Goal: Transaction & Acquisition: Purchase product/service

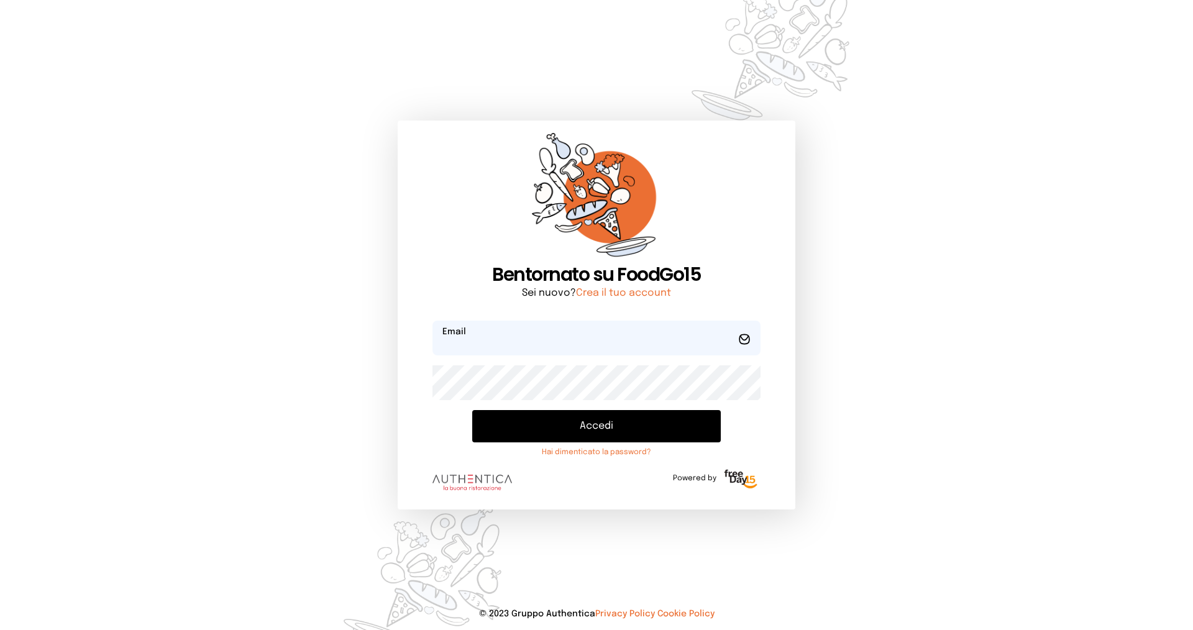
type input "**********"
click at [556, 427] on button "Accedi" at bounding box center [596, 426] width 249 height 32
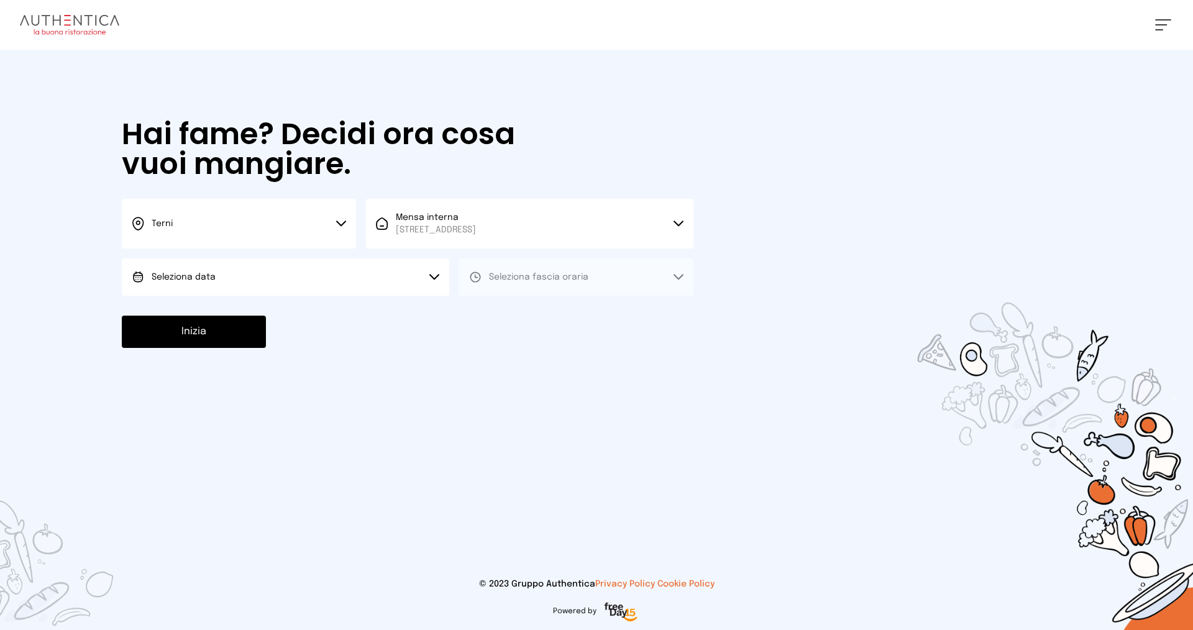
click at [312, 269] on button "Seleziona data" at bounding box center [285, 276] width 327 height 37
click at [311, 319] on li "[DATE], [DATE]" at bounding box center [285, 312] width 327 height 32
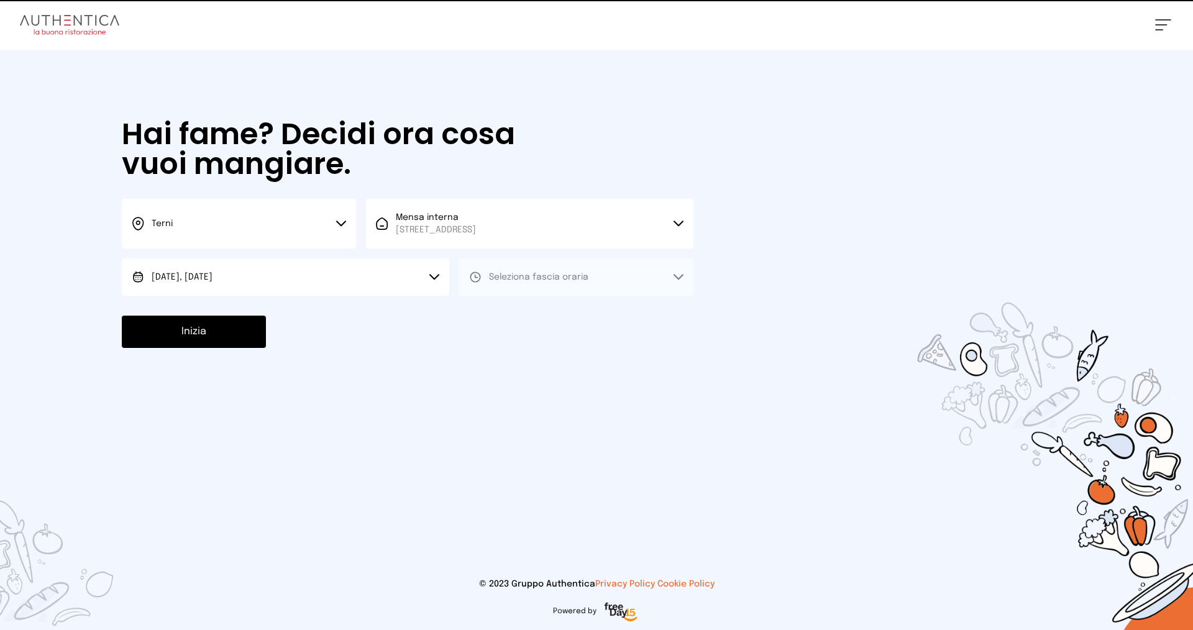
click at [584, 276] on span "Seleziona fascia oraria" at bounding box center [538, 277] width 99 height 9
click at [585, 314] on li "Pranzo" at bounding box center [576, 312] width 234 height 32
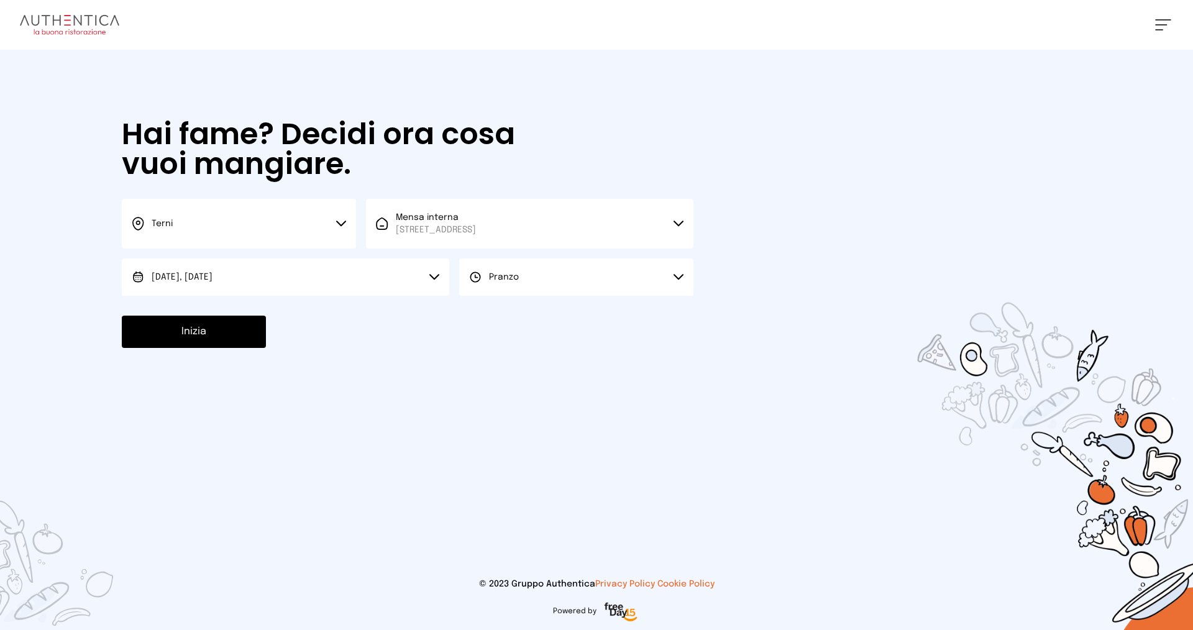
click at [181, 335] on button "Inizia" at bounding box center [194, 332] width 144 height 32
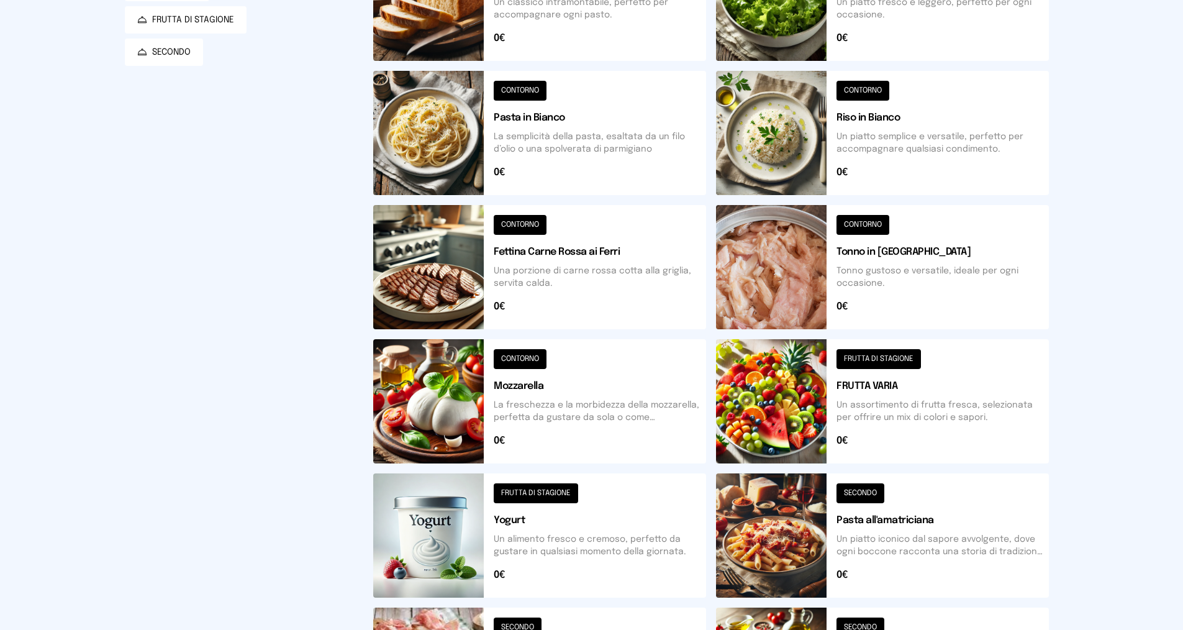
scroll to position [386, 0]
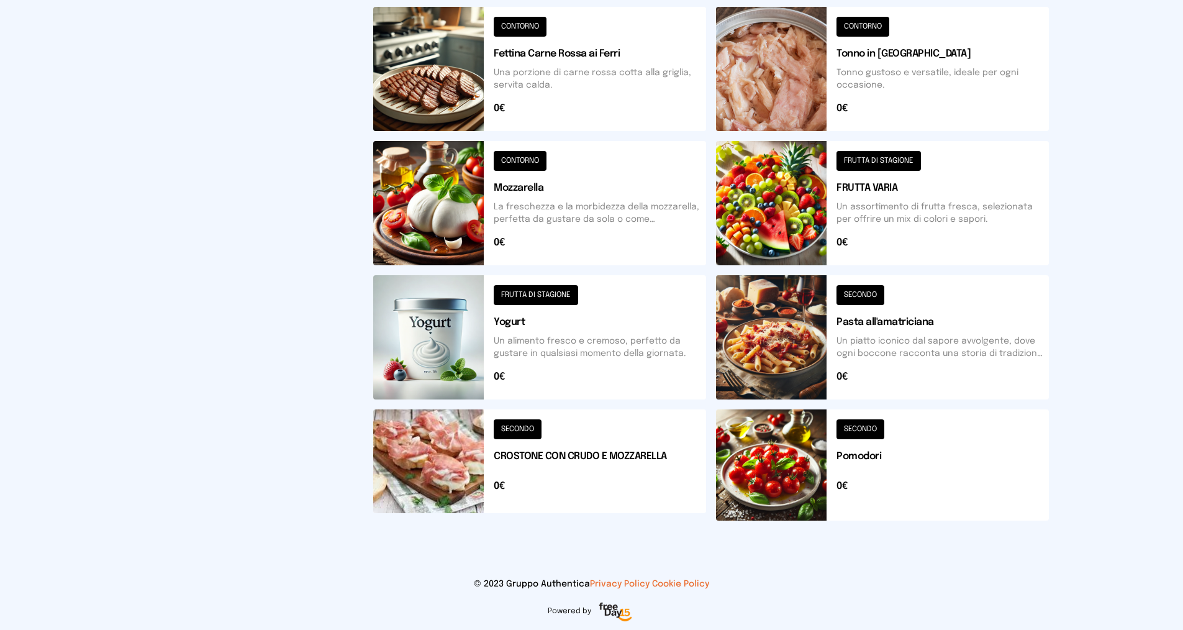
click at [593, 453] on button at bounding box center [539, 464] width 333 height 111
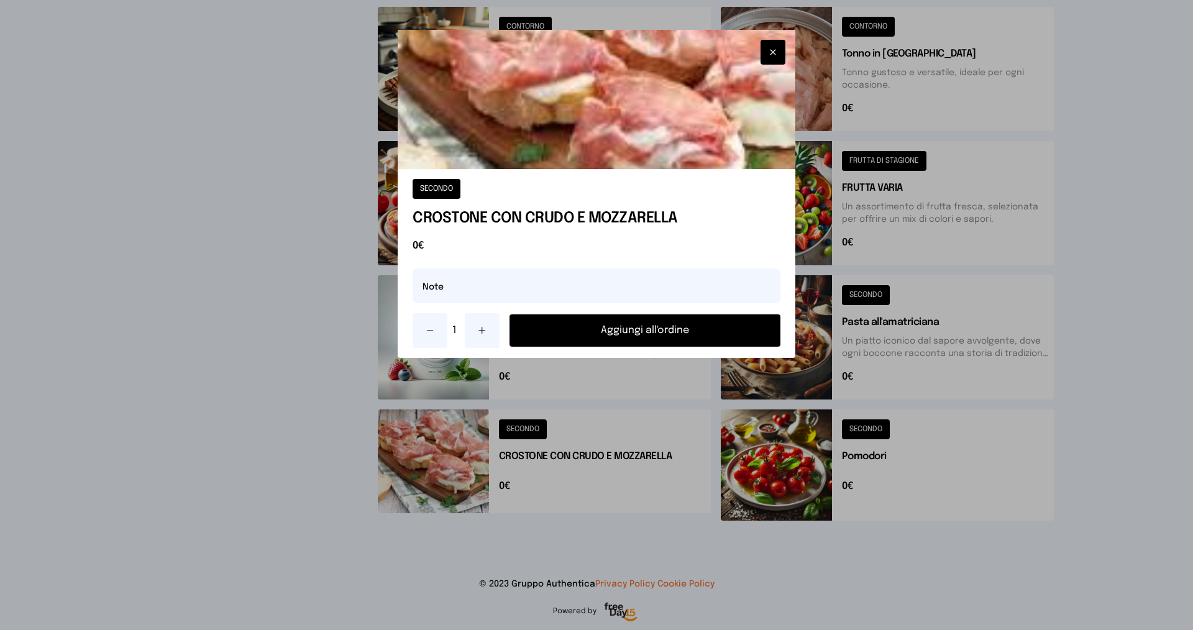
click at [485, 331] on icon at bounding box center [482, 331] width 6 height 0
click at [601, 322] on button "Aggiungi all'ordine" at bounding box center [644, 330] width 271 height 32
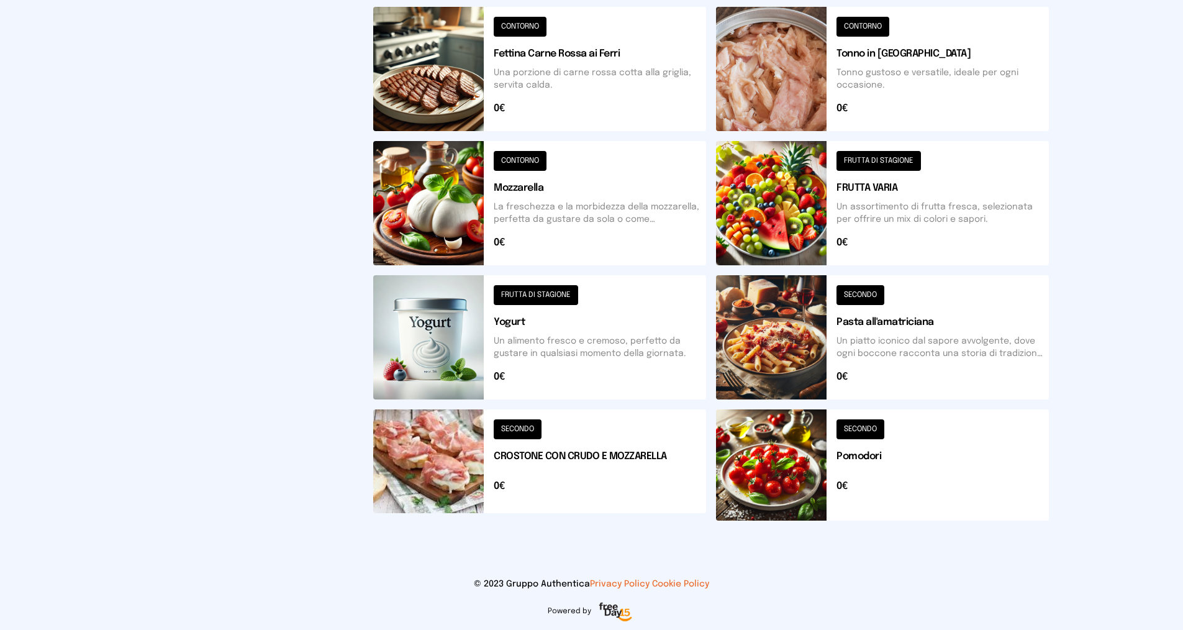
click at [867, 457] on button at bounding box center [882, 464] width 333 height 111
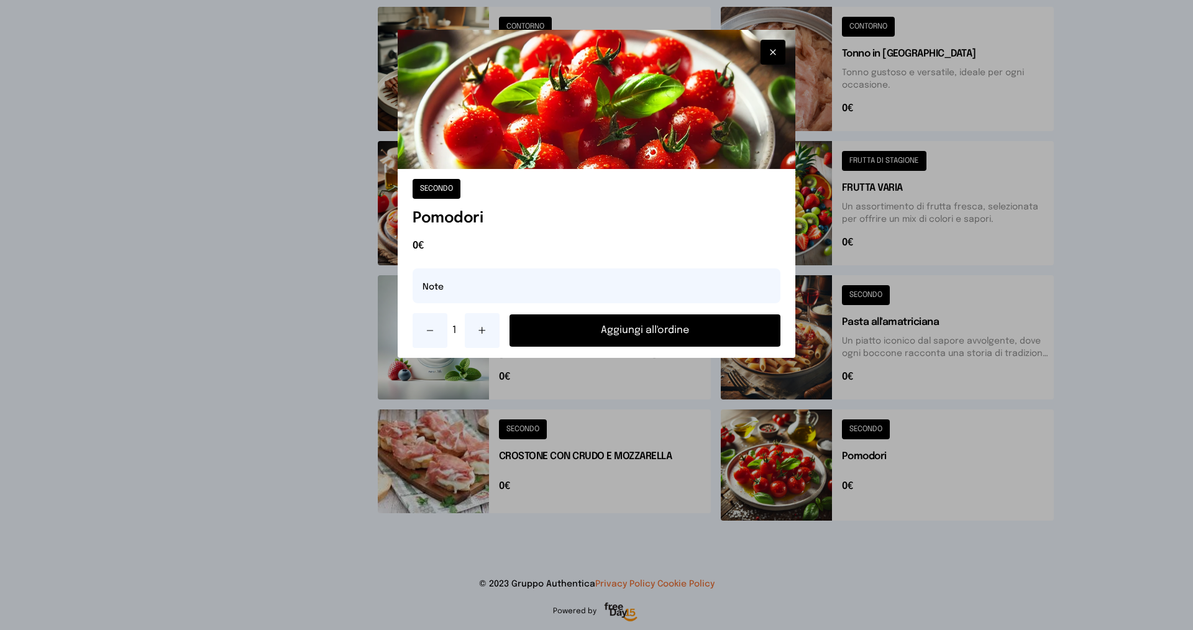
click at [673, 327] on button "Aggiungi all'ordine" at bounding box center [644, 330] width 271 height 32
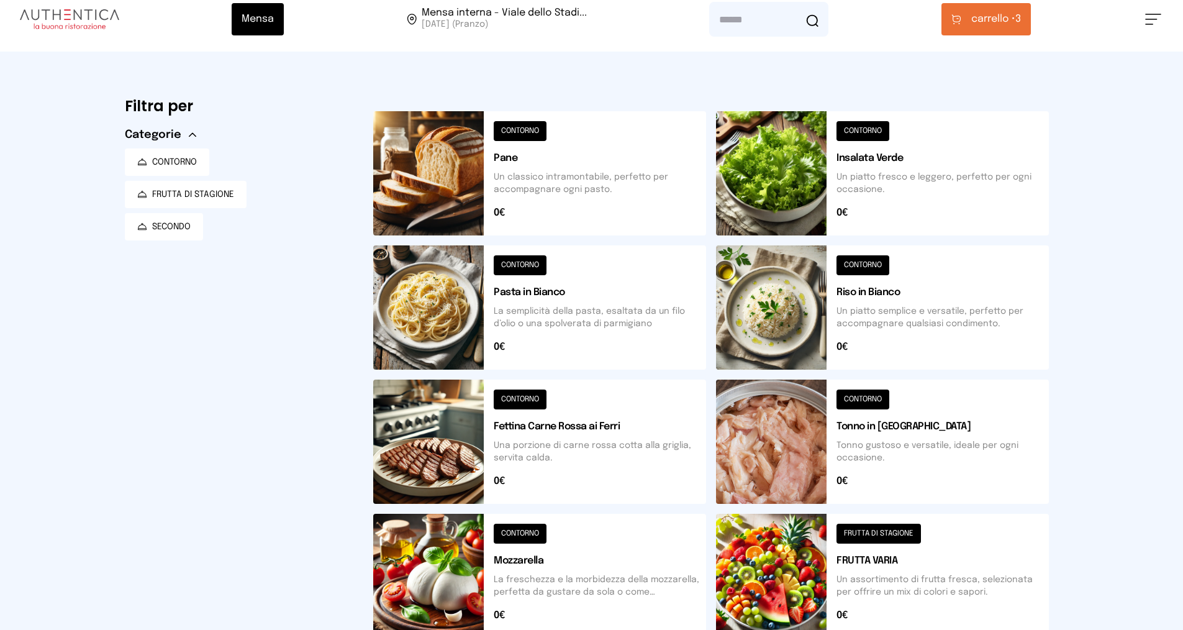
scroll to position [0, 0]
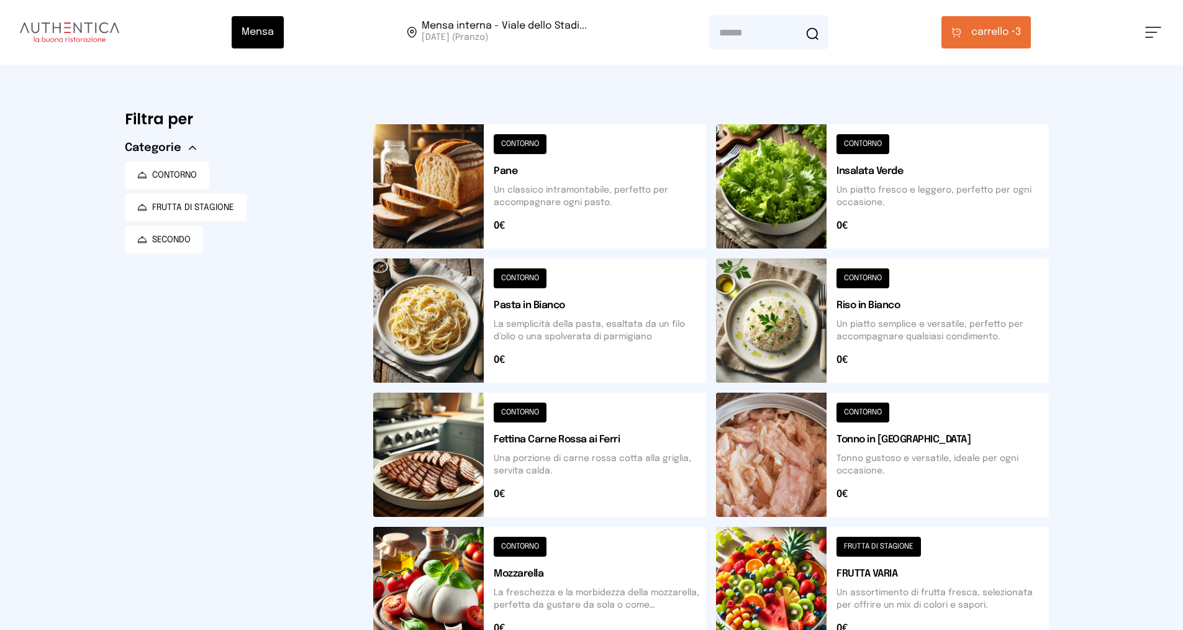
click at [998, 32] on span "carrello •" at bounding box center [994, 32] width 44 height 15
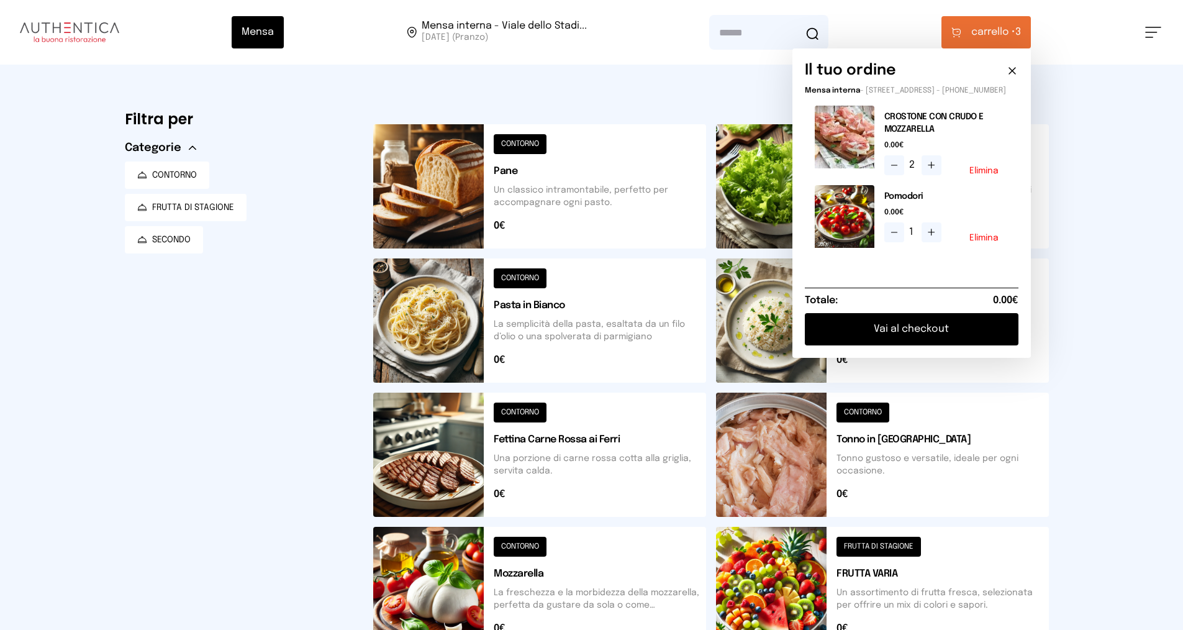
click at [929, 342] on button "Vai al checkout" at bounding box center [912, 329] width 214 height 32
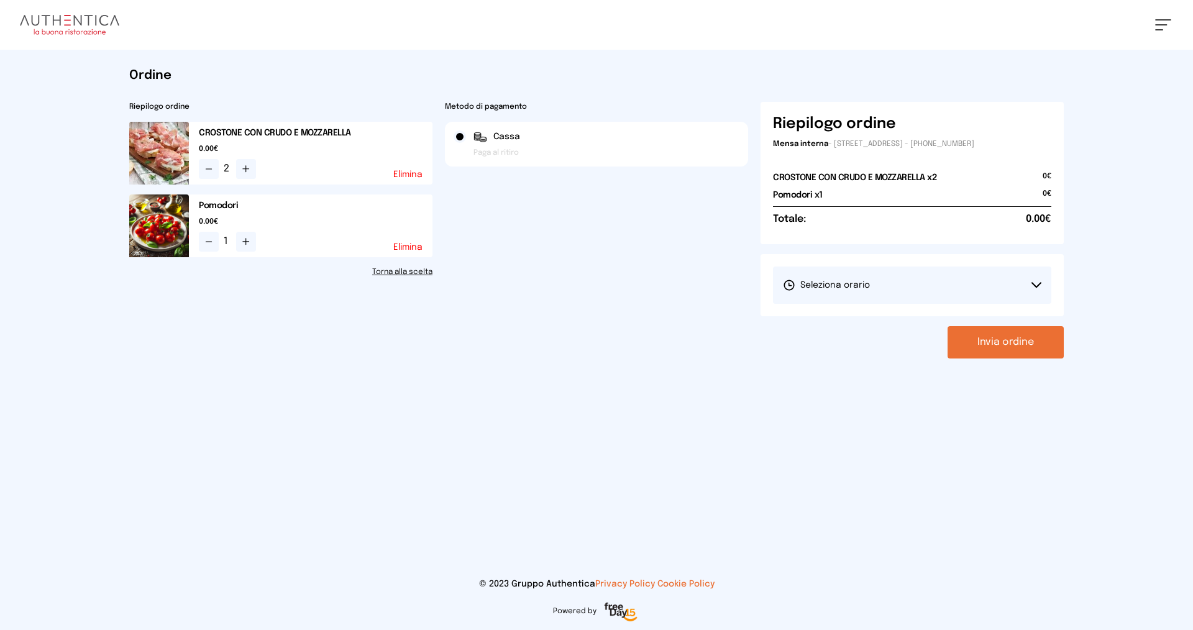
click at [921, 293] on button "Seleziona orario" at bounding box center [912, 285] width 278 height 37
click at [916, 320] on li "1° Turno (13:00 - 15:00)" at bounding box center [912, 320] width 278 height 32
click at [1016, 343] on button "Invia ordine" at bounding box center [1005, 342] width 116 height 32
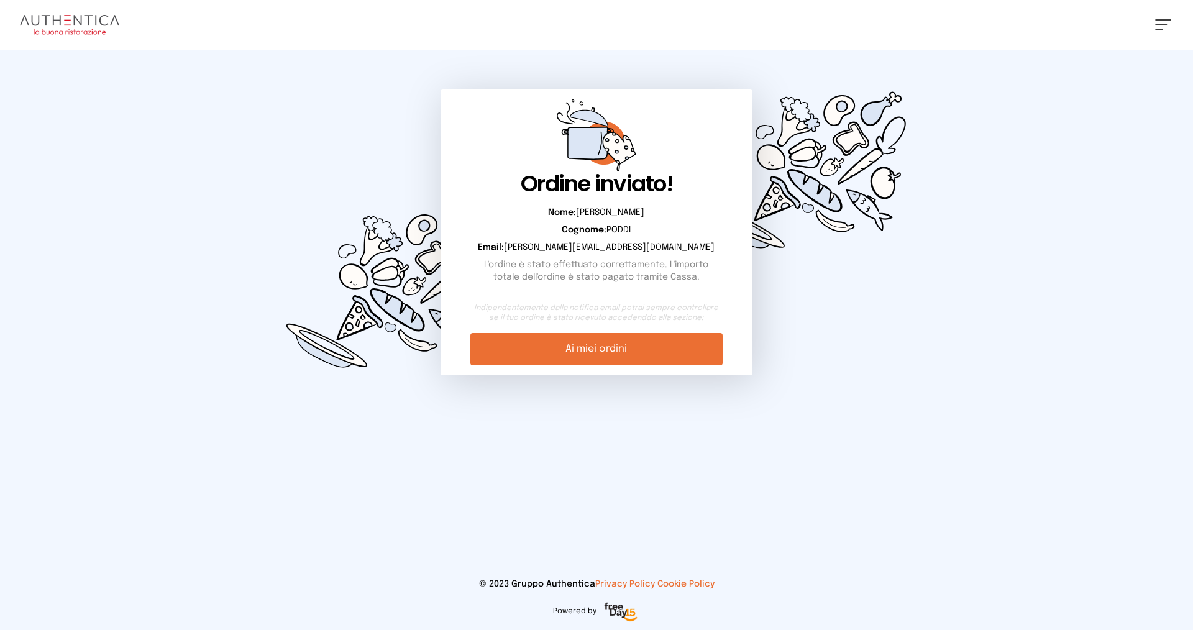
click at [584, 345] on link "Ai miei ordini" at bounding box center [596, 349] width 252 height 32
